Goal: Use online tool/utility: Utilize a website feature to perform a specific function

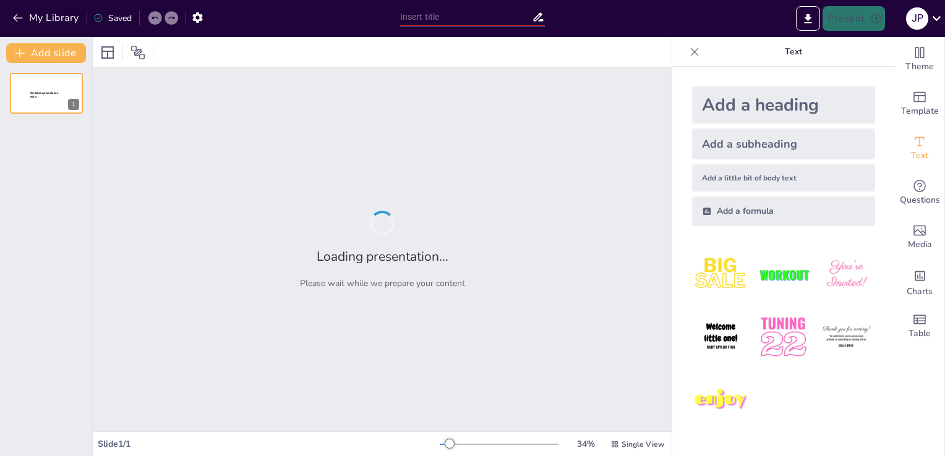
type input "Imported Riesgos_Polvo_Industrial_con_Incidentes.pptx"
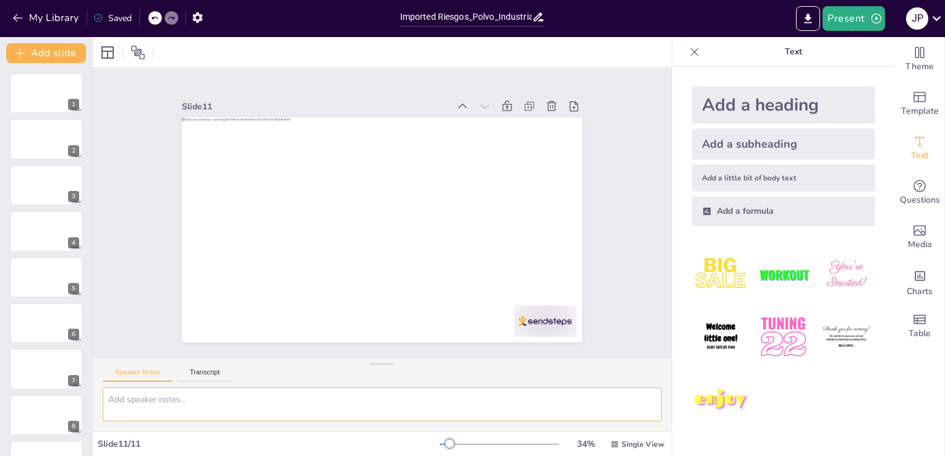
click at [256, 395] on textarea at bounding box center [382, 405] width 559 height 34
type textarea "Neesito"
click at [207, 373] on button "Transcript" at bounding box center [204, 376] width 55 height 14
click at [201, 397] on textarea at bounding box center [382, 405] width 559 height 34
type textarea "n"
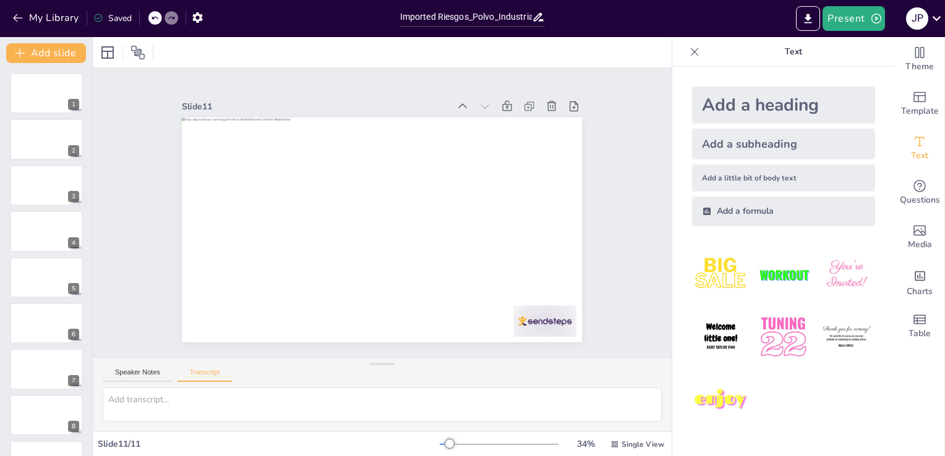
click at [789, 51] on p "Text" at bounding box center [793, 52] width 178 height 30
click at [216, 47] on div at bounding box center [382, 52] width 579 height 30
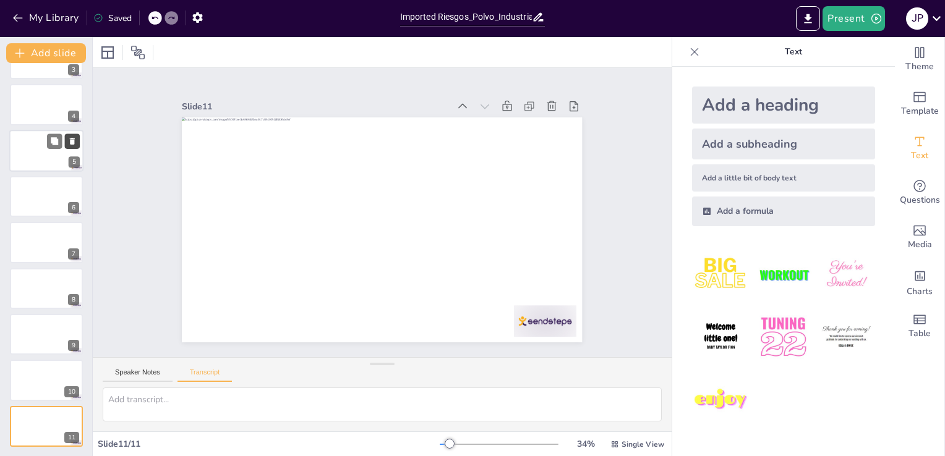
scroll to position [124, 0]
click at [863, 14] on button "Present" at bounding box center [853, 18] width 62 height 25
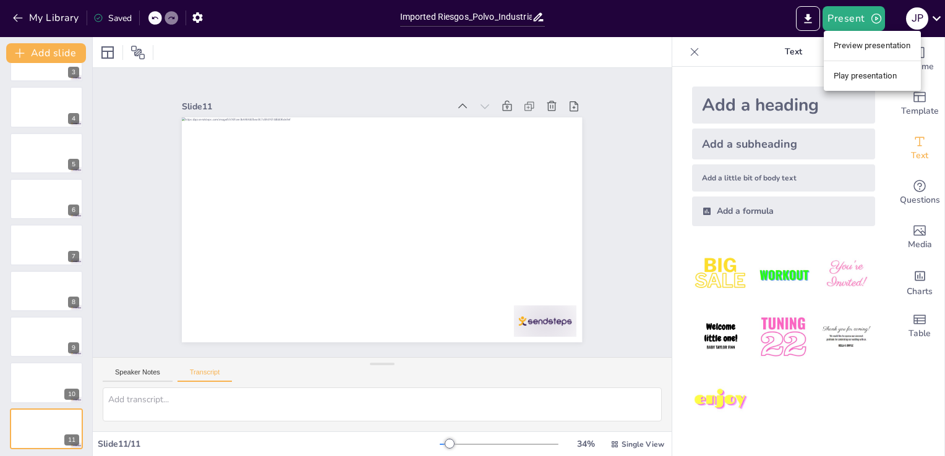
click at [861, 70] on li "Play presentation" at bounding box center [872, 76] width 97 height 20
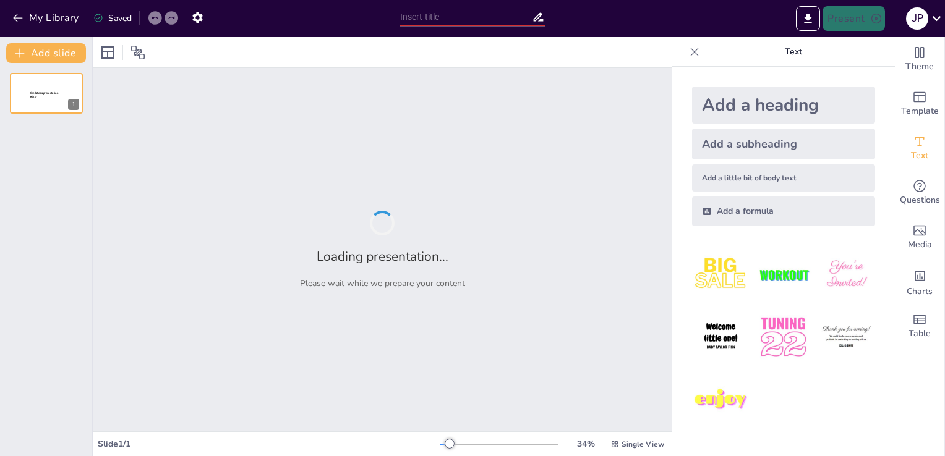
type input "Imported Riesgos_Polvo_Industrial_con_Incidentes.pptx"
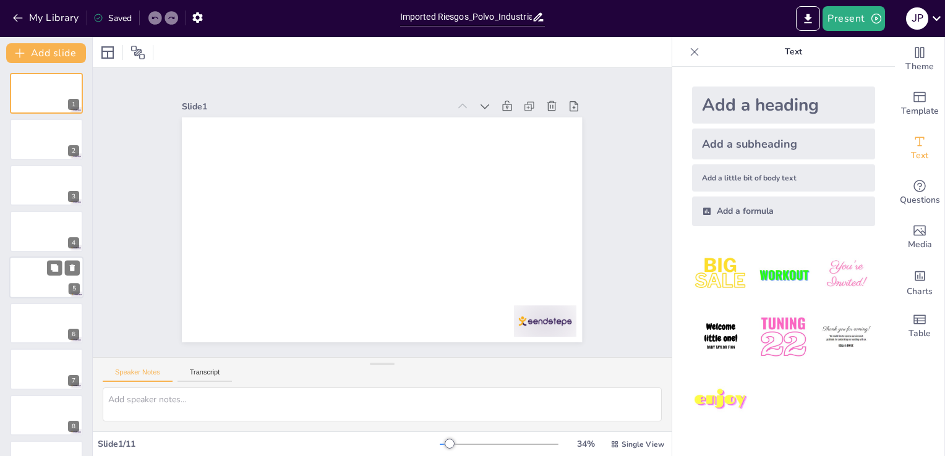
scroll to position [127, 0]
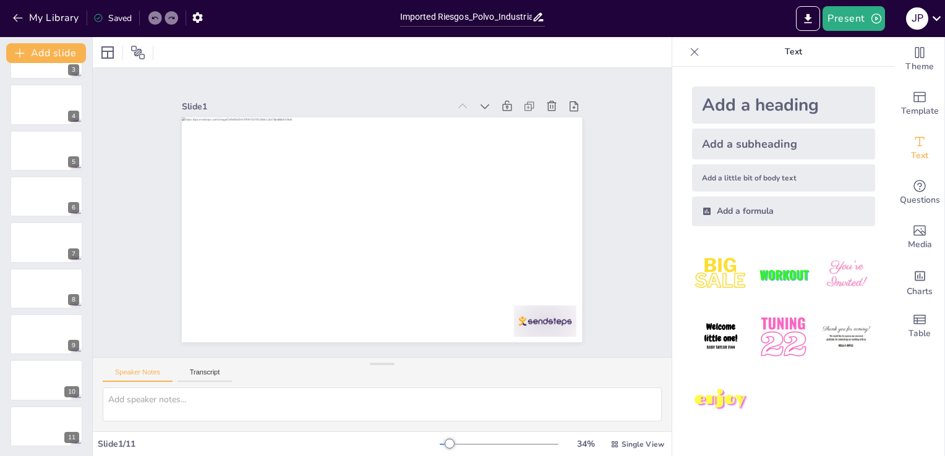
click at [171, 440] on div "Slide 1 / 11" at bounding box center [269, 444] width 342 height 12
click at [51, 18] on button "My Library" at bounding box center [46, 18] width 75 height 20
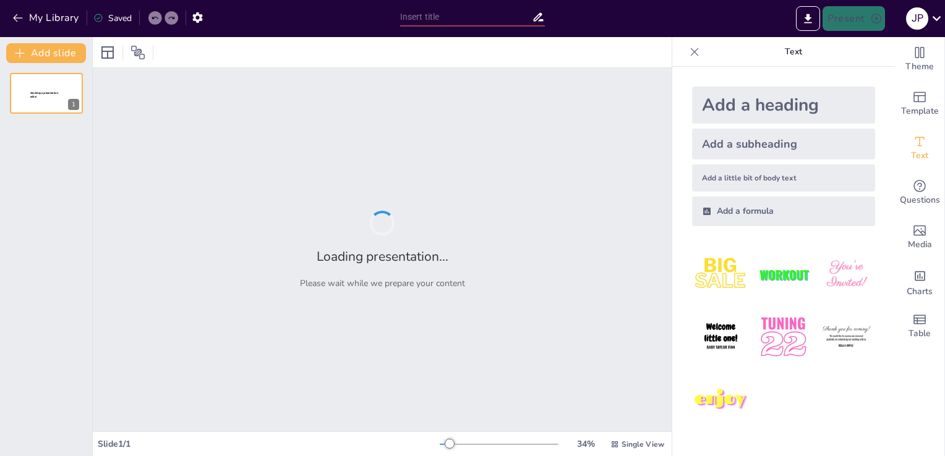
type input "Imported Riesgos_Polvo_Industrial_con_Incidentes.pptx"
